Goal: Transaction & Acquisition: Complete application form

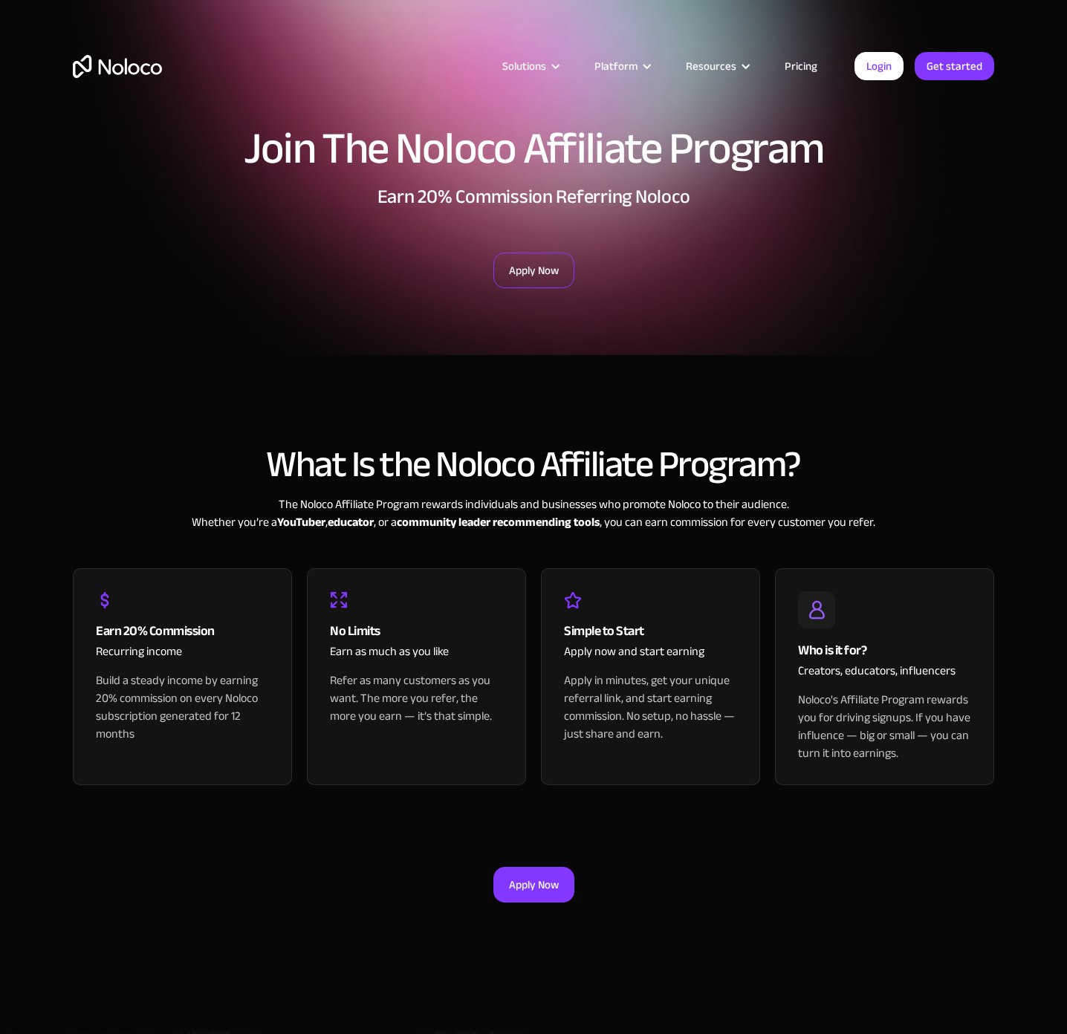
click at [522, 269] on link "Apply Now" at bounding box center [533, 271] width 81 height 36
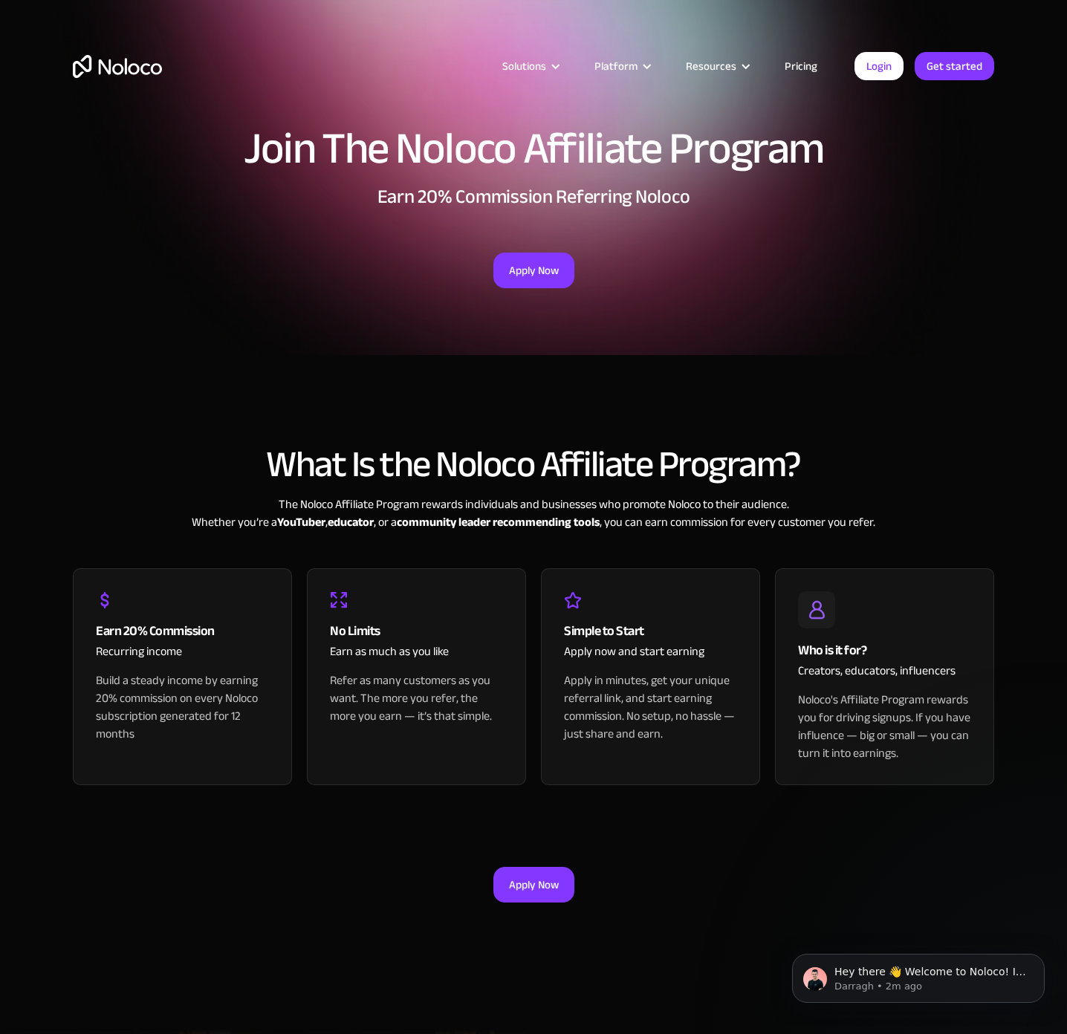
click at [127, 70] on img "home" at bounding box center [117, 66] width 89 height 23
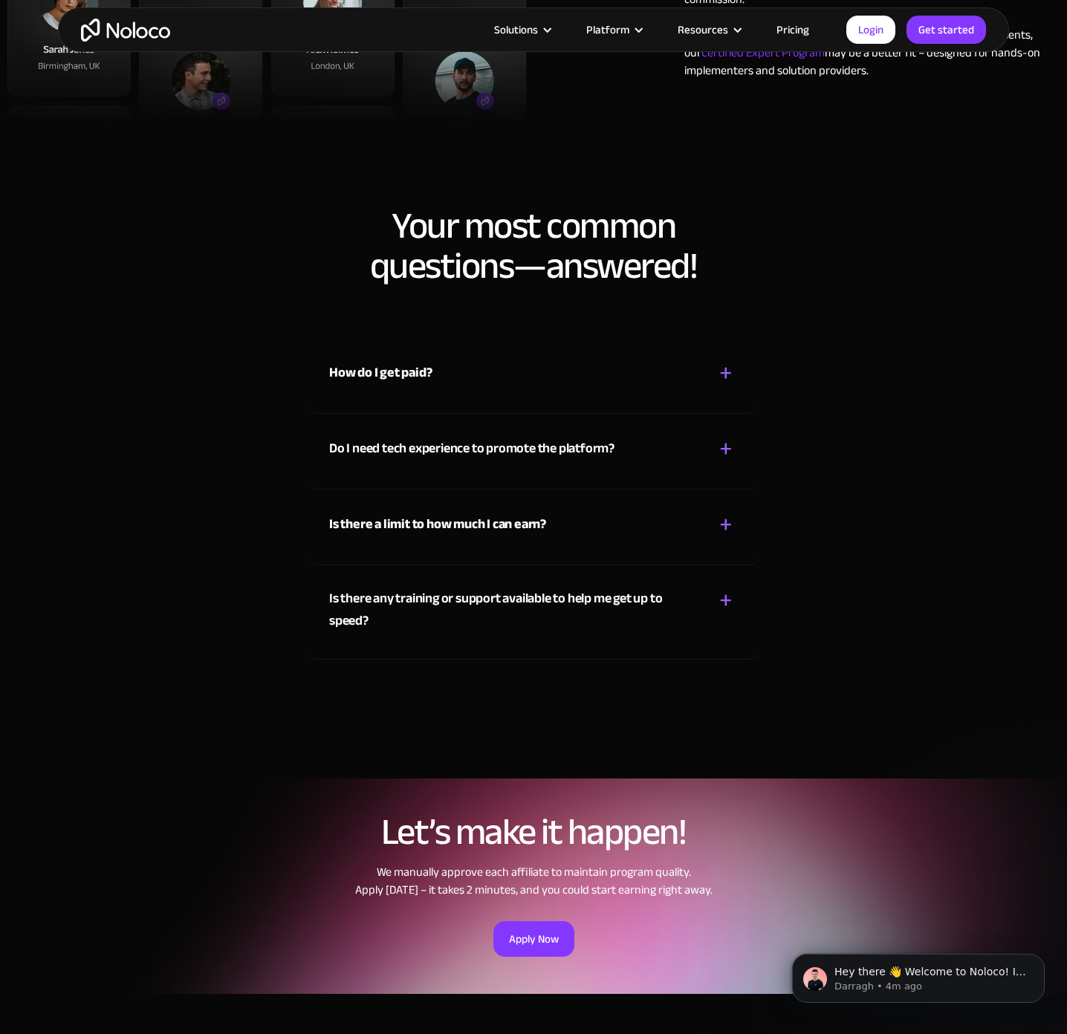
scroll to position [1332, 0]
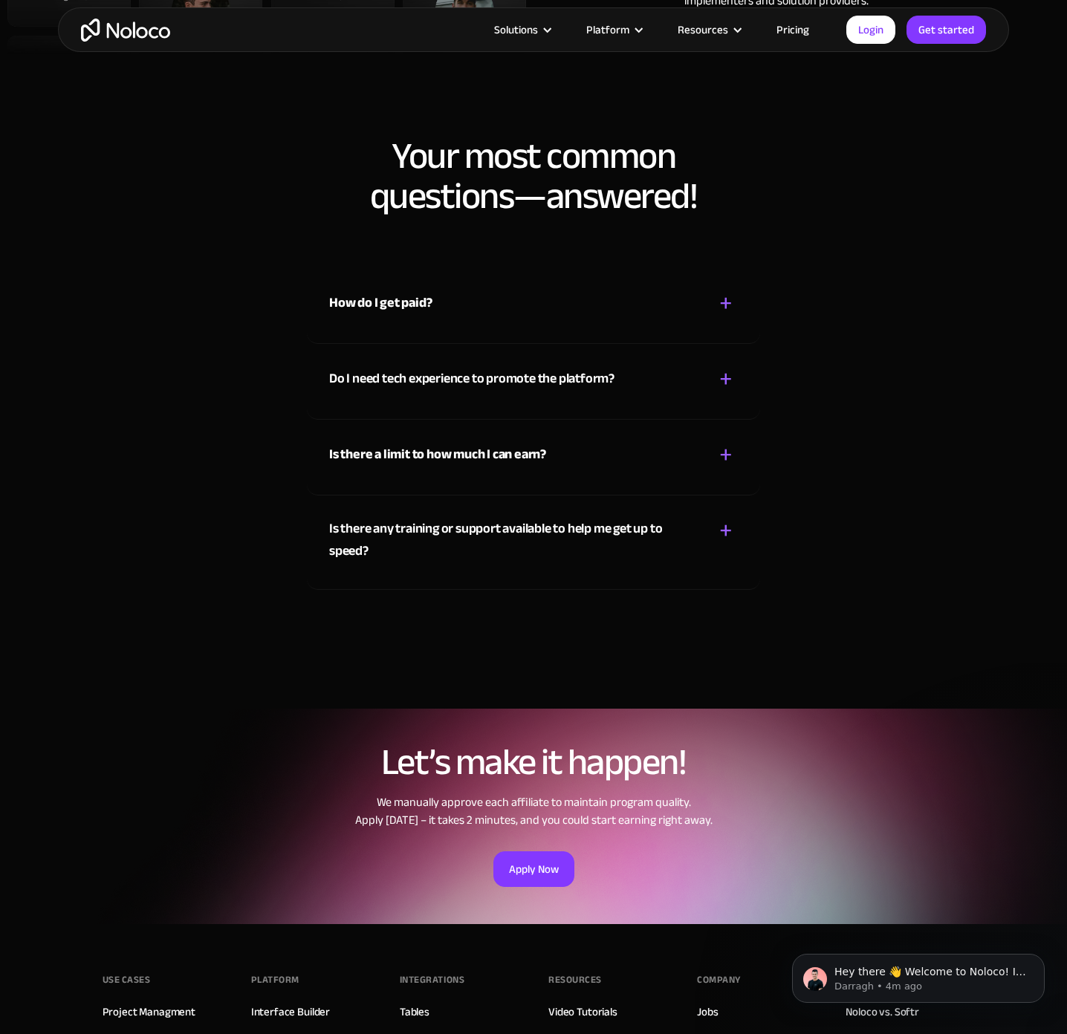
click at [609, 305] on div "How do I get paid? + -" at bounding box center [533, 294] width 409 height 53
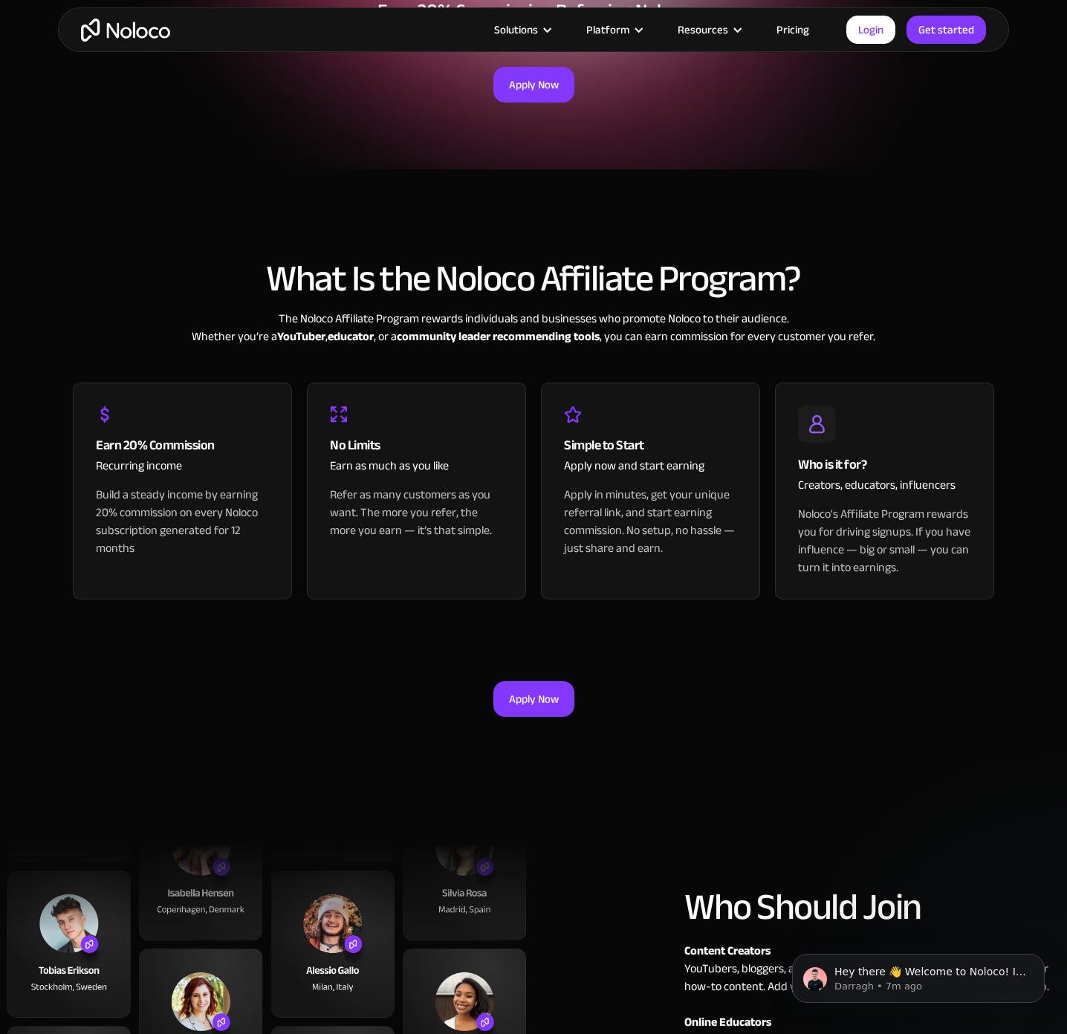
scroll to position [0, 0]
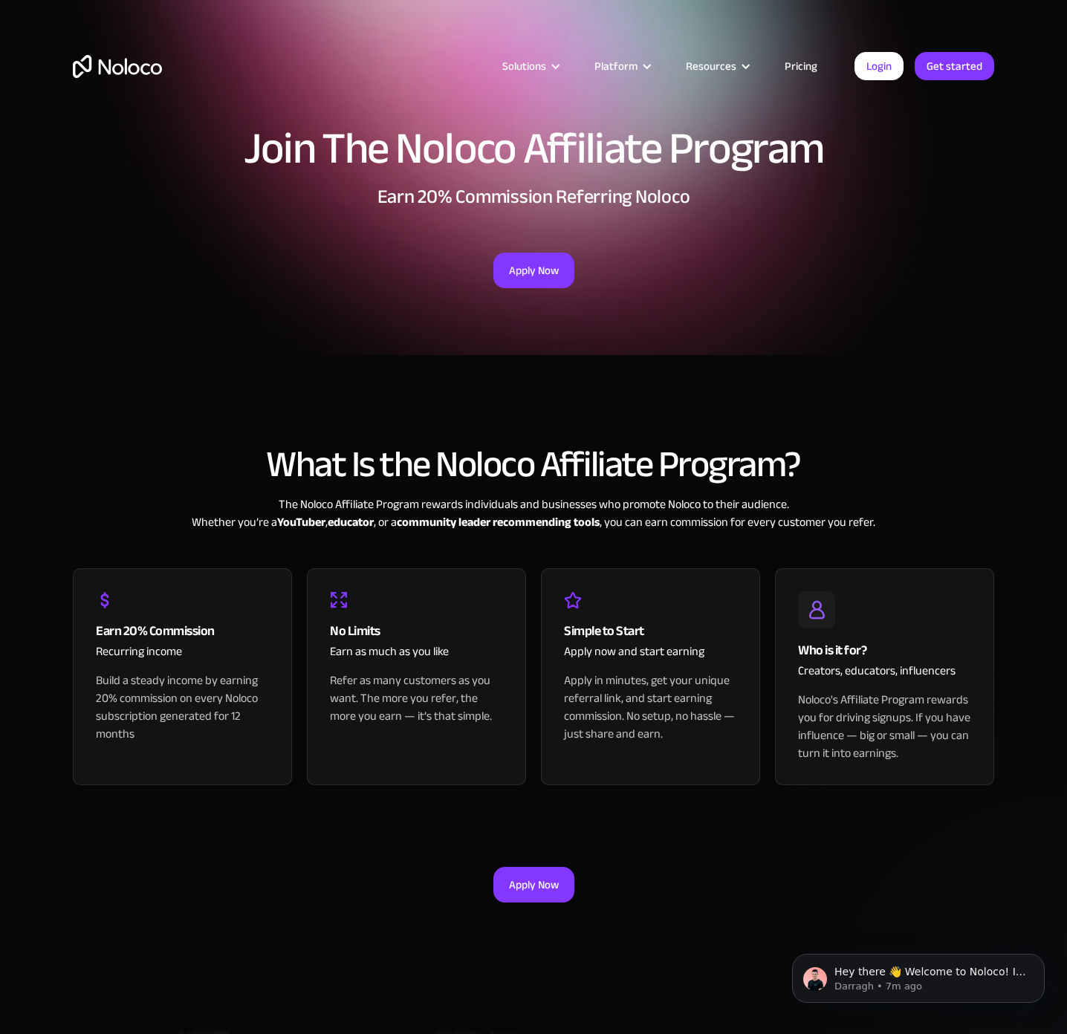
click at [99, 72] on img "home" at bounding box center [117, 66] width 89 height 23
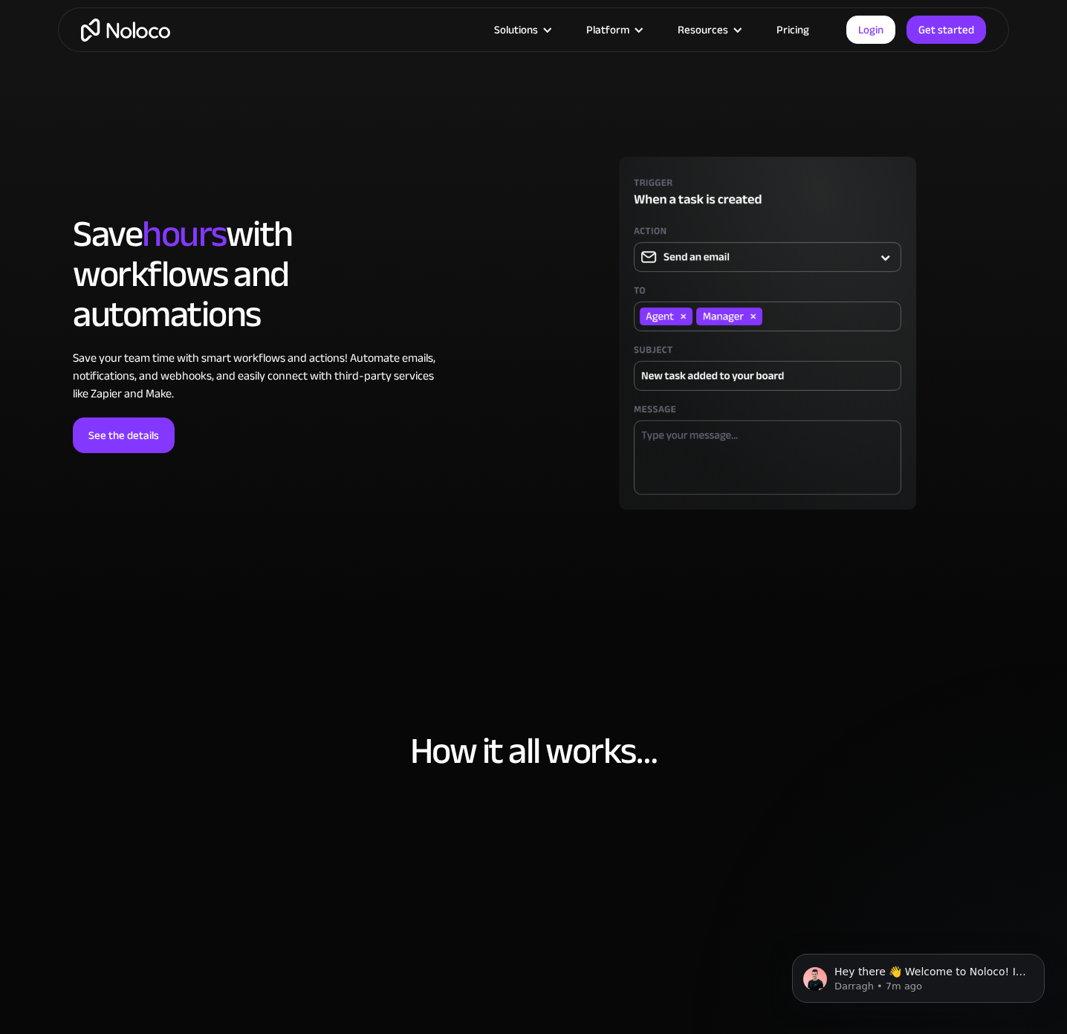
scroll to position [4094, 0]
click at [224, 481] on div "LOREM IPSUM Save hours with workflows and automations Save your team time with …" at bounding box center [533, 349] width 951 height 412
